Goal: Navigation & Orientation: Find specific page/section

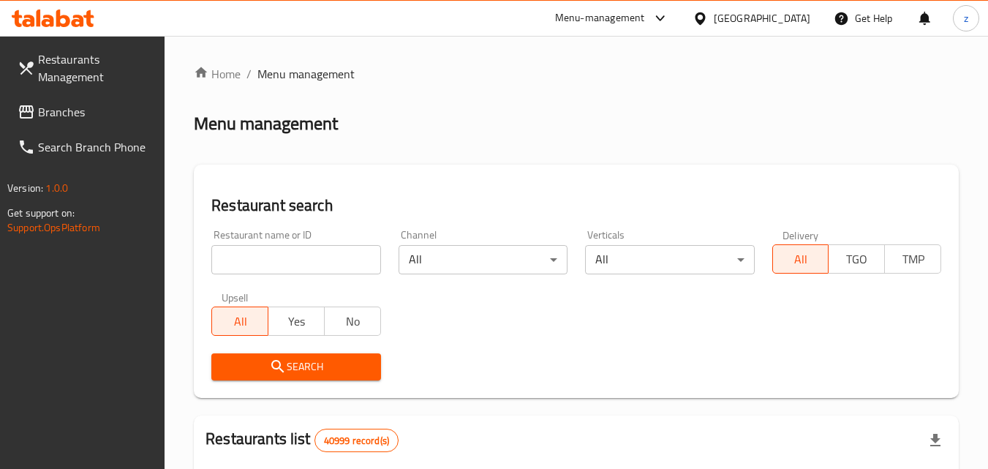
click at [57, 113] on span "Branches" at bounding box center [96, 112] width 116 height 18
